Goal: Transaction & Acquisition: Book appointment/travel/reservation

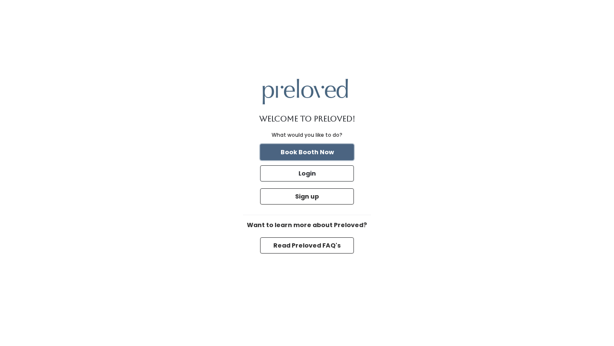
click at [325, 147] on button "Book Booth Now" at bounding box center [307, 152] width 94 height 16
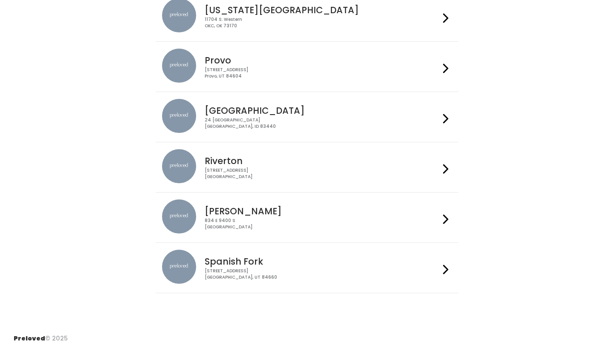
scroll to position [249, 0]
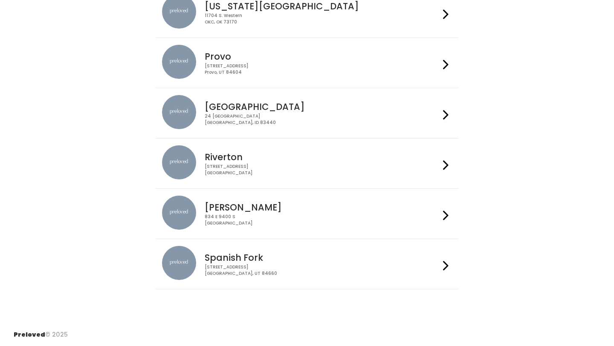
click at [375, 61] on h4 "Provo" at bounding box center [322, 57] width 234 height 10
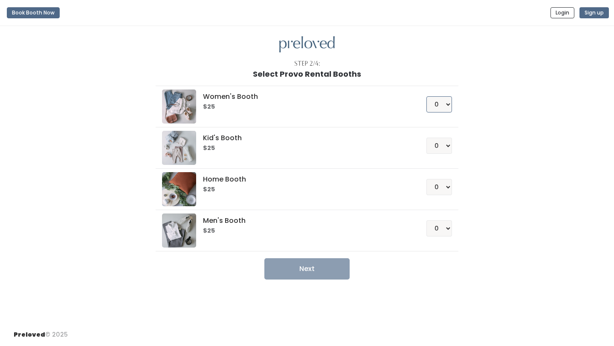
click at [444, 100] on select "0 1 2 3 4" at bounding box center [439, 104] width 26 height 16
select select "1"
click at [426, 96] on select "0 1 2 3 4" at bounding box center [439, 104] width 26 height 16
click at [318, 274] on button "Next" at bounding box center [306, 268] width 85 height 21
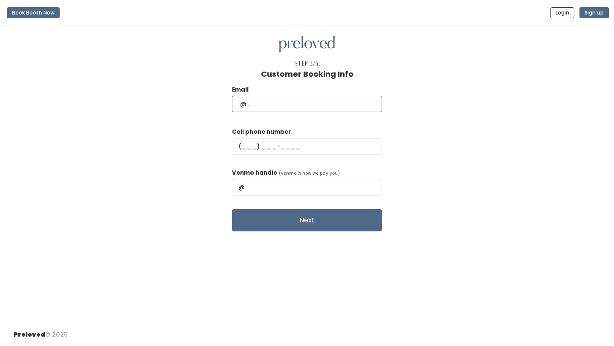
click at [323, 104] on input "text" at bounding box center [307, 104] width 150 height 16
type input "kkhountham2@gmail.com"
click at [274, 146] on input "text" at bounding box center [307, 146] width 150 height 16
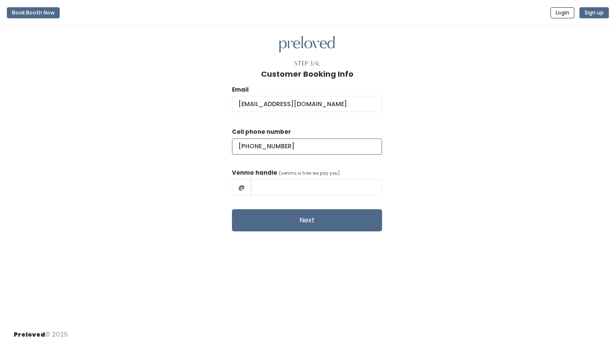
type input "(801) 717-6141"
click at [295, 185] on input "text" at bounding box center [316, 187] width 131 height 16
type input "kass_khountham"
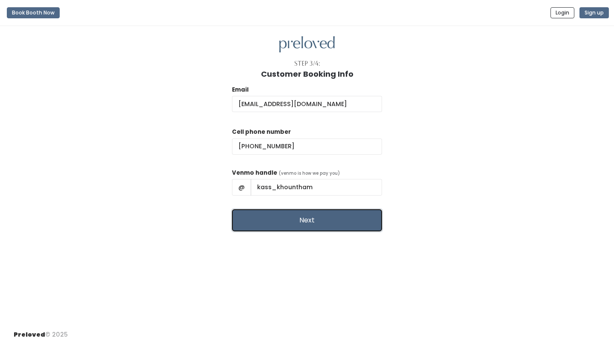
click at [292, 222] on button "Next" at bounding box center [307, 220] width 150 height 22
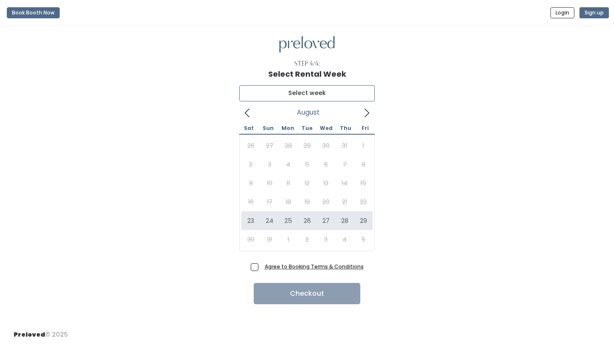
type input "[DATE] to [DATE]"
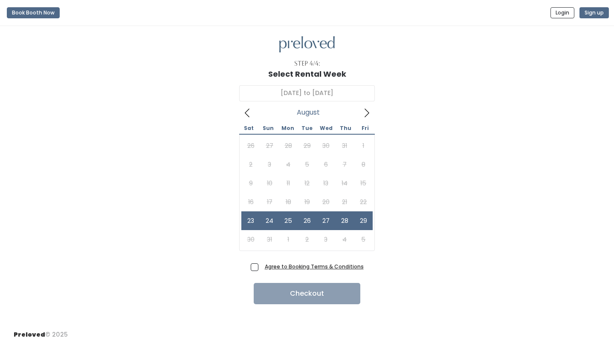
click at [261, 268] on span "Agree to Booking Terms & Conditions" at bounding box center [312, 266] width 102 height 9
click at [261, 268] on input "Agree to Booking Terms & Conditions" at bounding box center [264, 265] width 6 height 6
checkbox input "true"
click at [282, 299] on button "Checkout" at bounding box center [307, 293] width 107 height 21
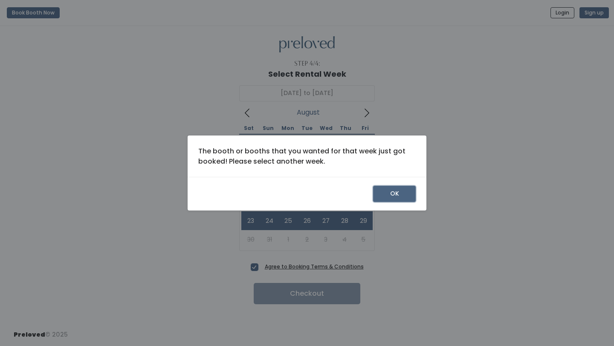
click at [384, 196] on button "OK" at bounding box center [394, 194] width 43 height 16
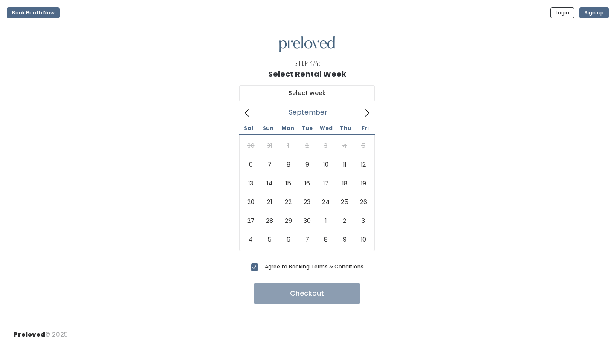
click at [367, 112] on icon at bounding box center [366, 112] width 9 height 9
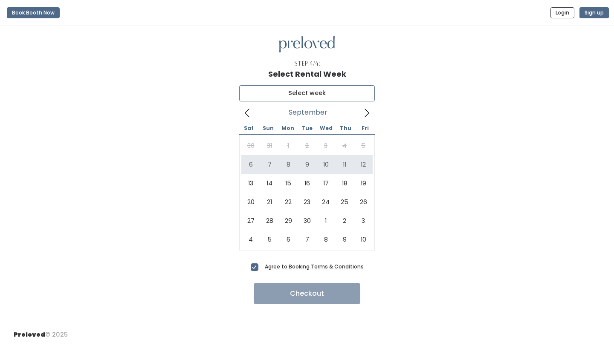
type input "September 6 to September 12"
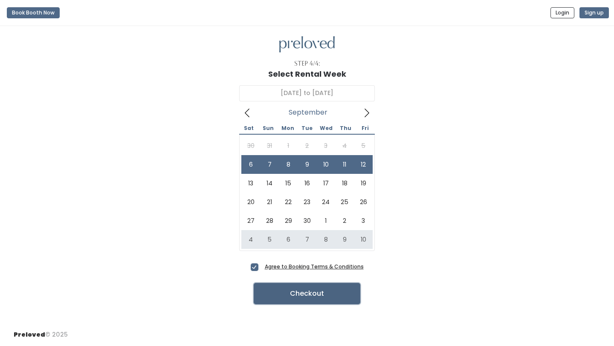
click at [317, 298] on button "Checkout" at bounding box center [307, 293] width 107 height 21
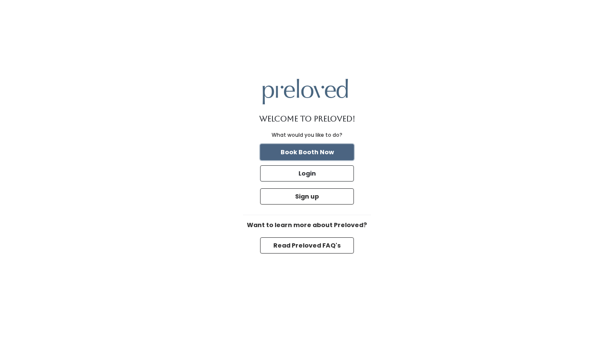
click at [324, 155] on button "Book Booth Now" at bounding box center [307, 152] width 94 height 16
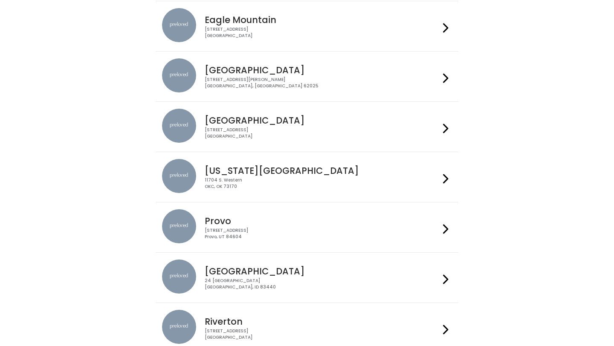
scroll to position [87, 0]
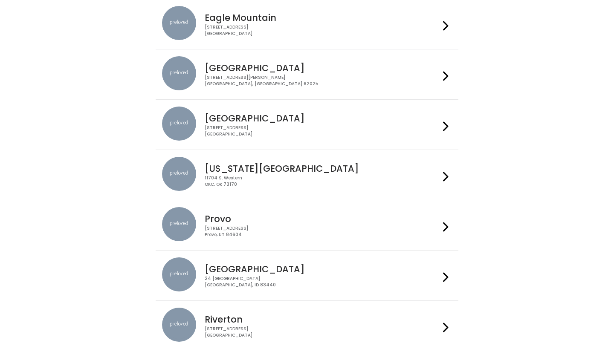
click at [410, 218] on h4 "Provo" at bounding box center [322, 219] width 234 height 10
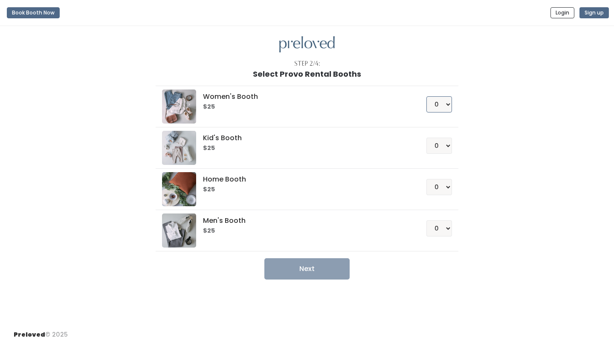
click at [438, 106] on select "0 1 2 3 4" at bounding box center [439, 104] width 26 height 16
select select "1"
click at [426, 96] on select "0 1 2 3 4" at bounding box center [439, 104] width 26 height 16
click at [304, 271] on button "Next" at bounding box center [306, 268] width 85 height 21
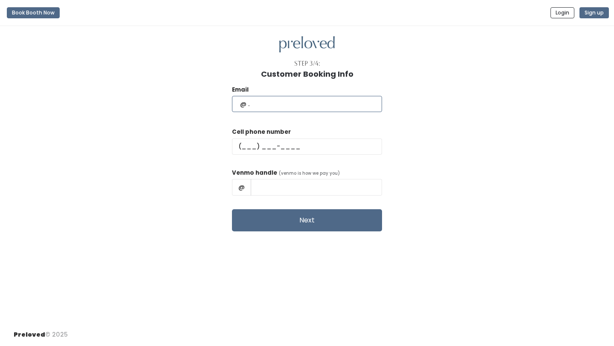
click at [325, 106] on input "text" at bounding box center [307, 104] width 150 height 16
type input "kkhountham2@gmail.com"
click at [306, 143] on input "text" at bounding box center [307, 146] width 150 height 16
type input "(801) 717-6141"
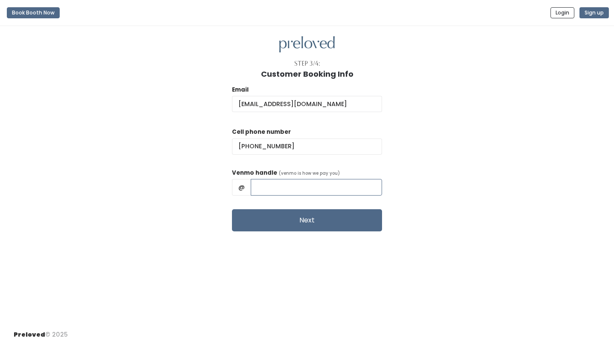
click at [305, 188] on input "text" at bounding box center [316, 187] width 131 height 16
type input "kass_khountham"
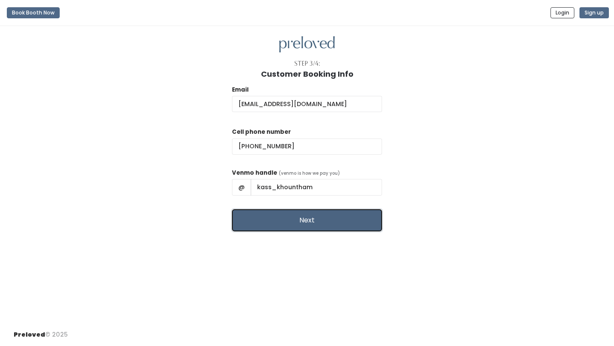
click at [322, 225] on button "Next" at bounding box center [307, 220] width 150 height 22
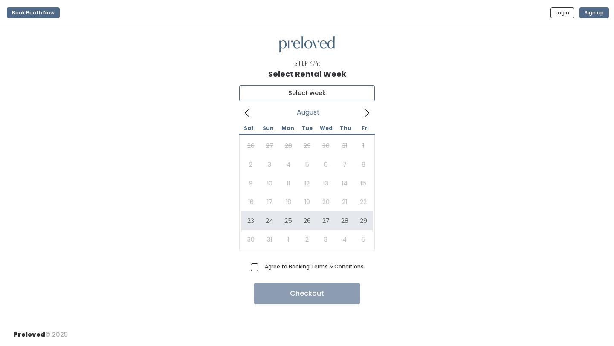
type input "[DATE] to [DATE]"
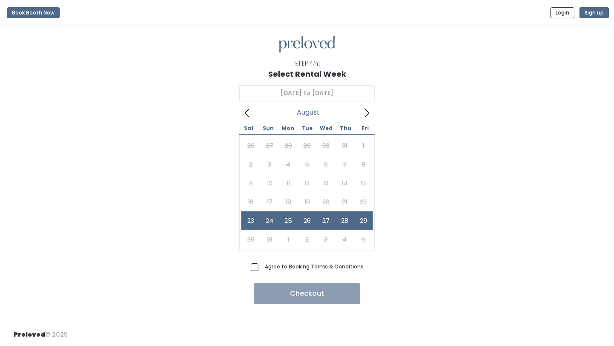
click at [261, 268] on span "Agree to Booking Terms & Conditions" at bounding box center [312, 266] width 102 height 9
click at [261, 268] on input "Agree to Booking Terms & Conditions" at bounding box center [264, 265] width 6 height 6
checkbox input "true"
click at [279, 294] on button "Checkout" at bounding box center [307, 293] width 107 height 21
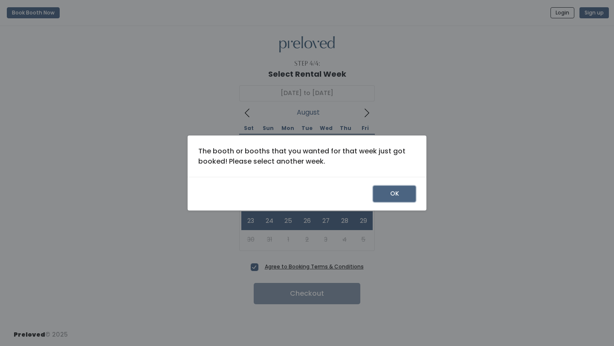
click at [404, 193] on button "OK" at bounding box center [394, 194] width 43 height 16
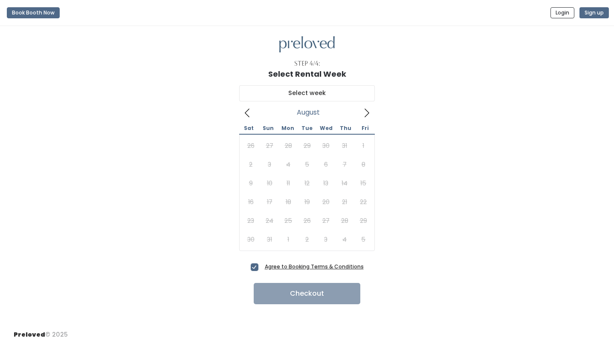
click at [249, 116] on icon at bounding box center [246, 112] width 9 height 9
click at [366, 113] on icon at bounding box center [366, 112] width 9 height 9
click at [245, 114] on icon at bounding box center [246, 112] width 9 height 9
click at [369, 112] on icon at bounding box center [366, 112] width 9 height 9
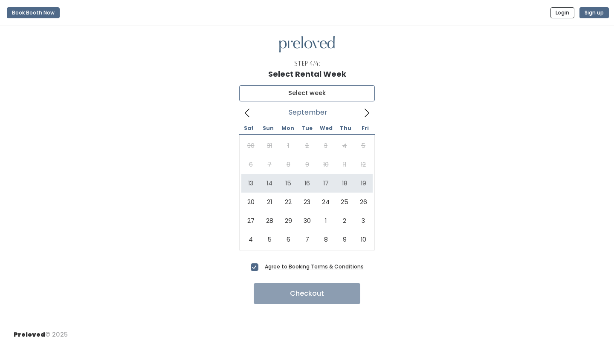
type input "September 13 to September 19"
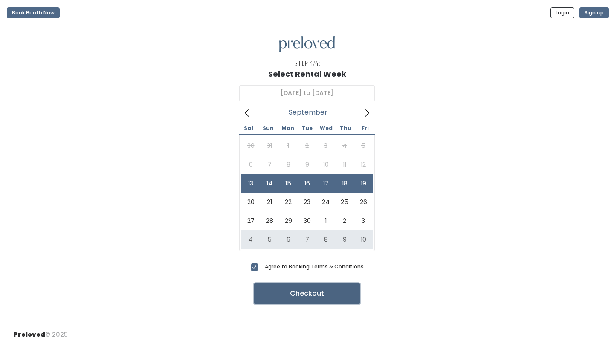
click at [338, 296] on button "Checkout" at bounding box center [307, 293] width 107 height 21
